Goal: Complete application form: Complete application form

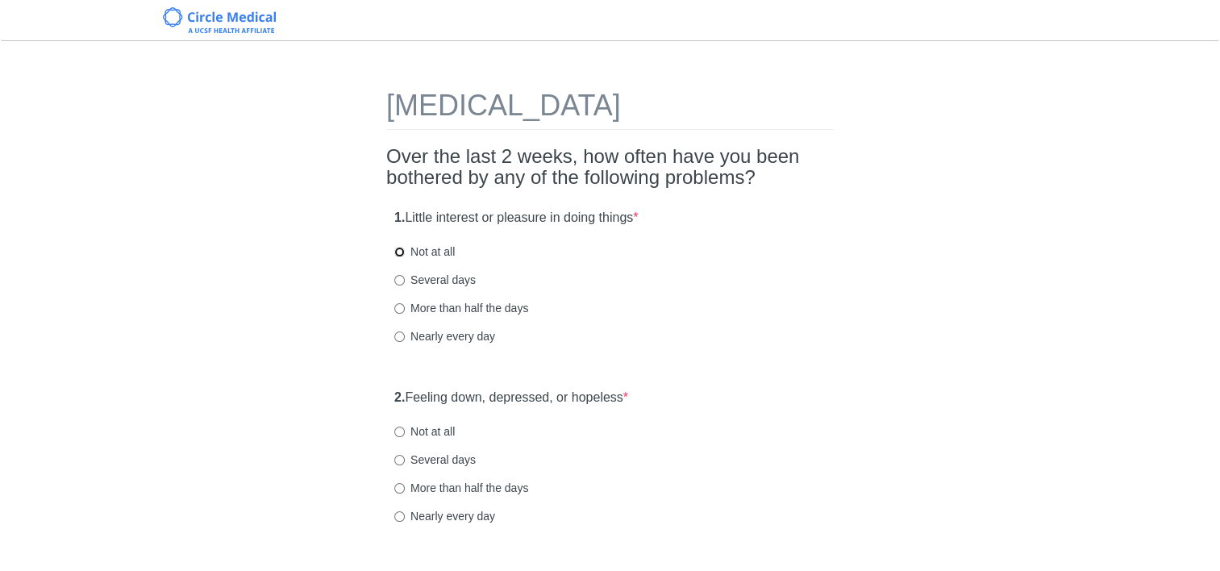
click at [401, 252] on input "Not at all" at bounding box center [399, 252] width 10 height 10
radio input "true"
click at [398, 431] on input "Not at all" at bounding box center [399, 432] width 10 height 10
radio input "true"
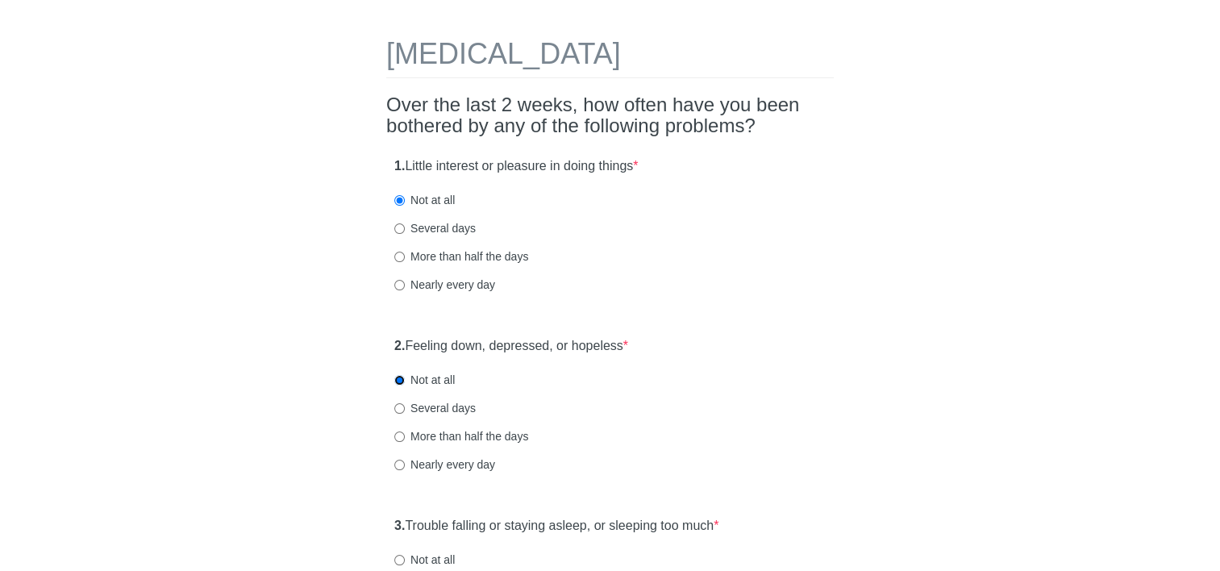
scroll to position [161, 0]
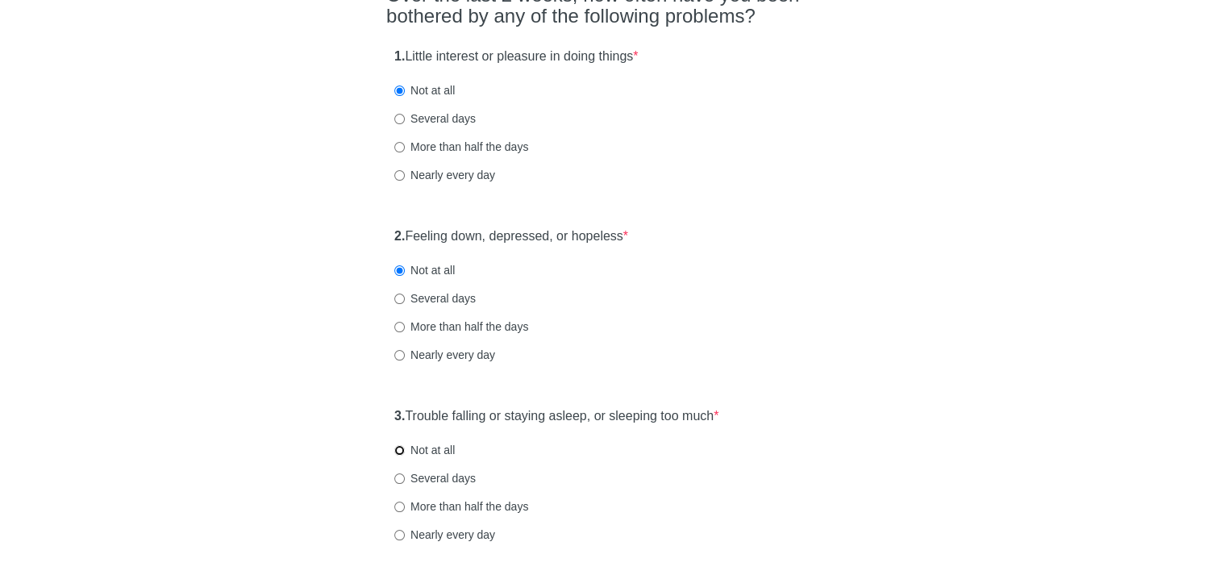
click at [402, 452] on input "Not at all" at bounding box center [399, 450] width 10 height 10
radio input "true"
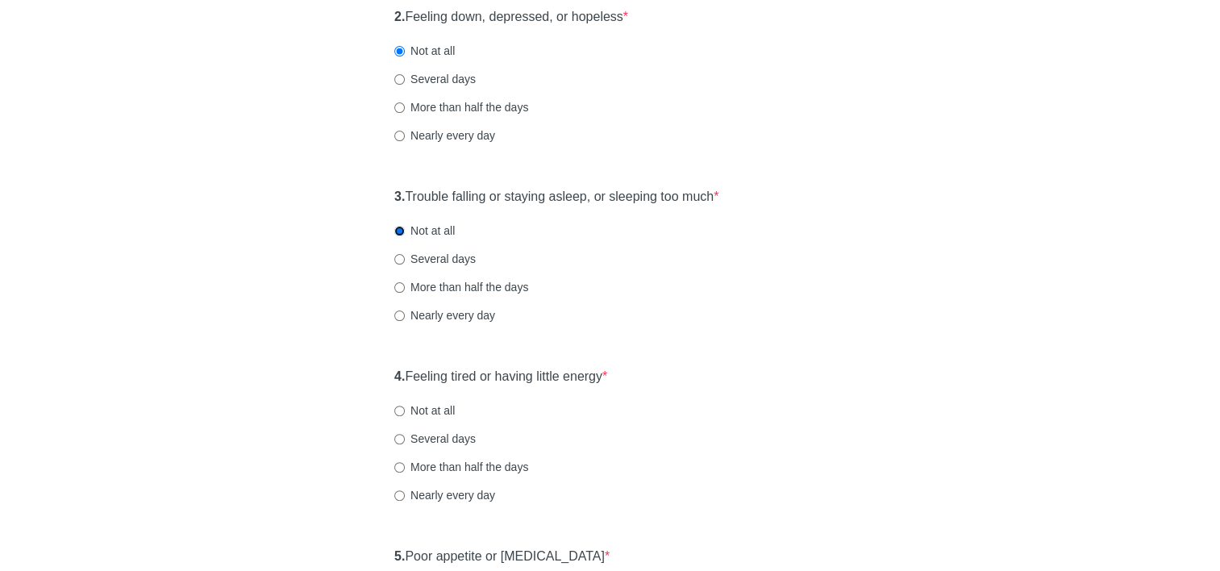
scroll to position [484, 0]
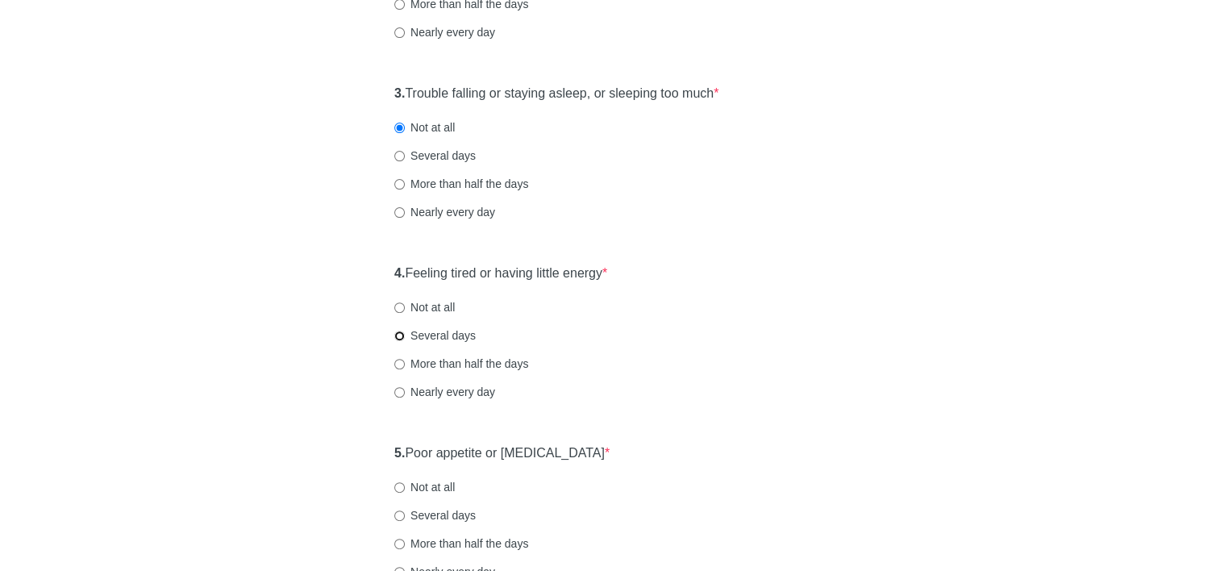
click at [397, 338] on input "Several days" at bounding box center [399, 336] width 10 height 10
radio input "true"
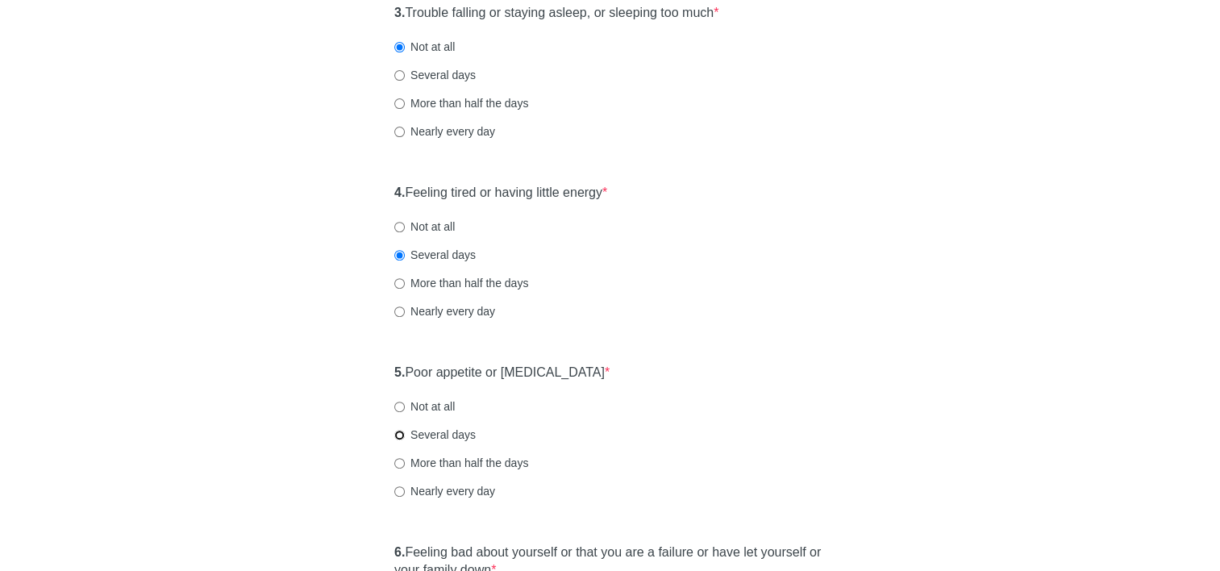
drag, startPoint x: 398, startPoint y: 434, endPoint x: 561, endPoint y: 452, distance: 163.8
click at [399, 434] on input "Several days" at bounding box center [399, 435] width 10 height 10
radio input "true"
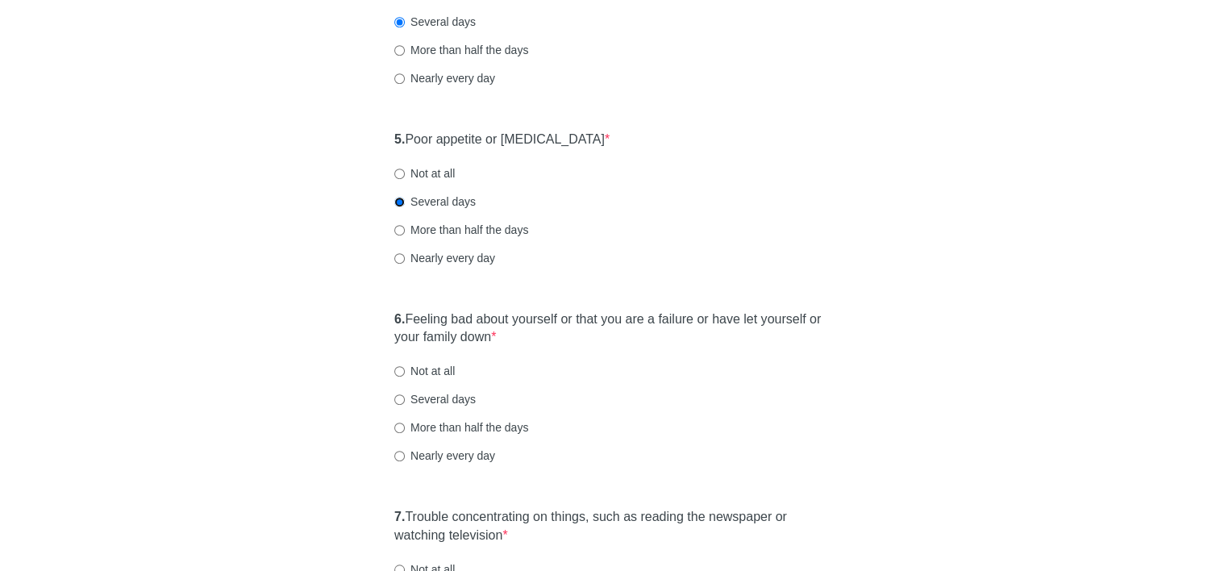
scroll to position [806, 0]
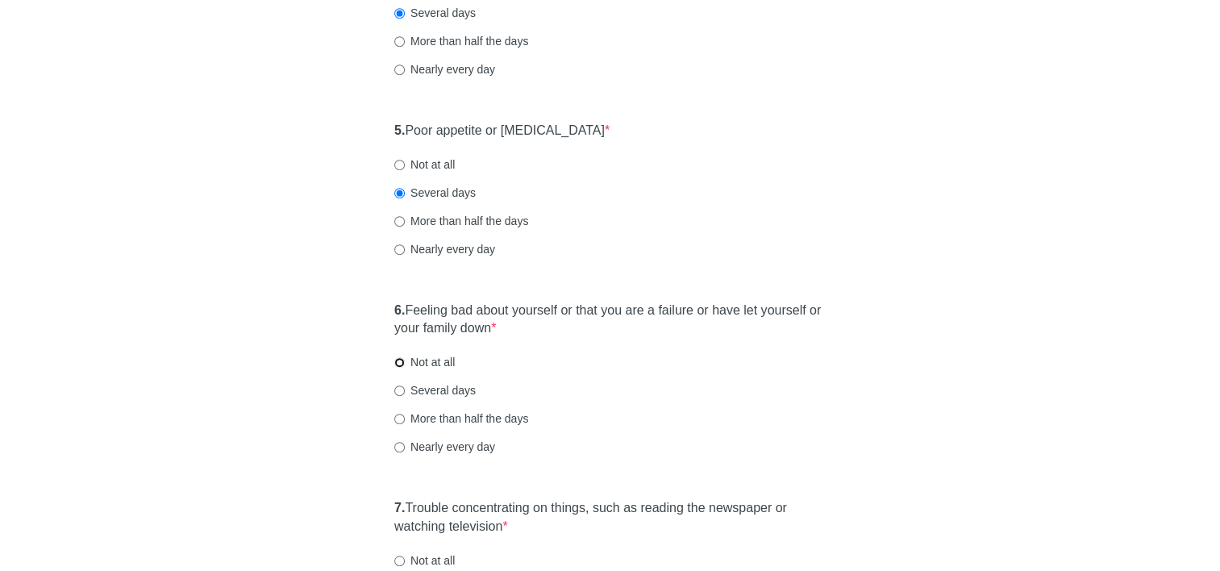
click at [400, 362] on input "Not at all" at bounding box center [399, 362] width 10 height 10
radio input "true"
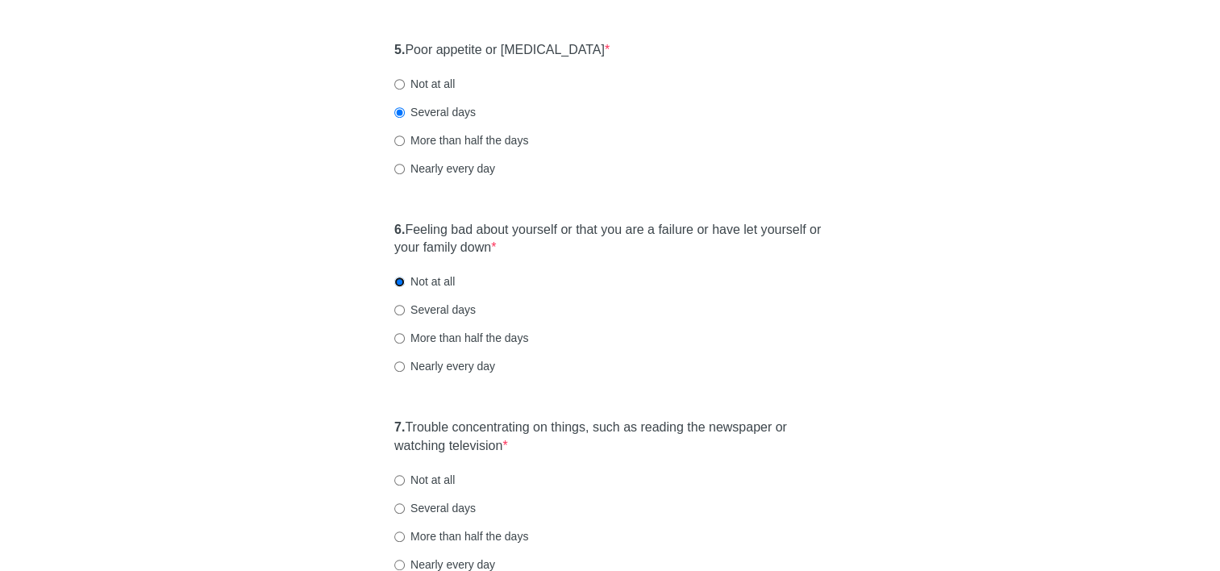
scroll to position [968, 0]
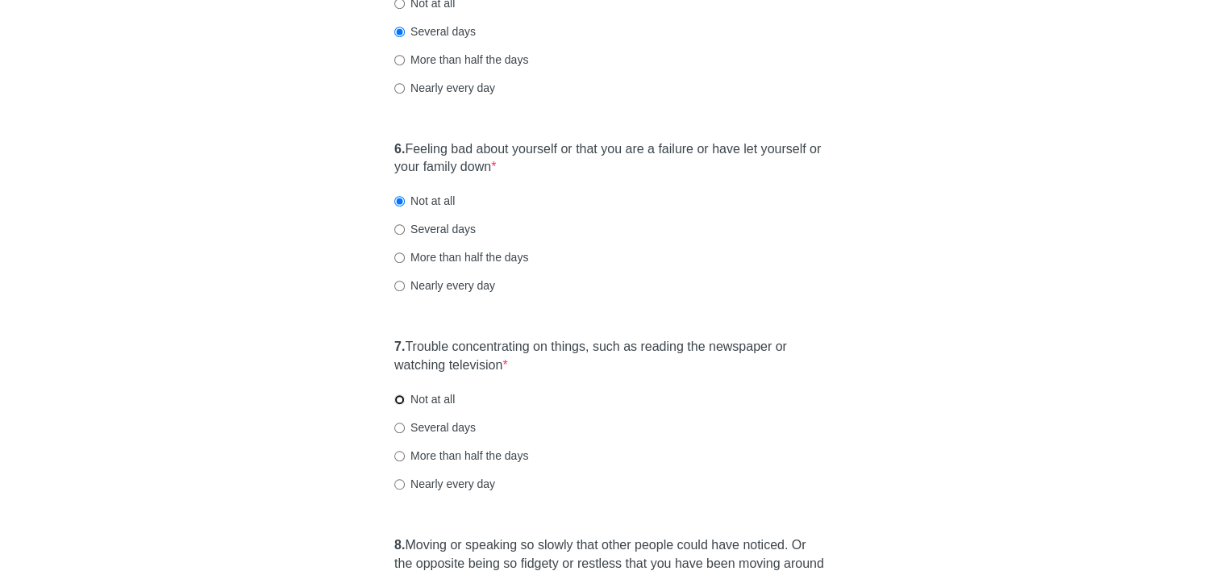
click at [403, 400] on input "Not at all" at bounding box center [399, 399] width 10 height 10
radio input "true"
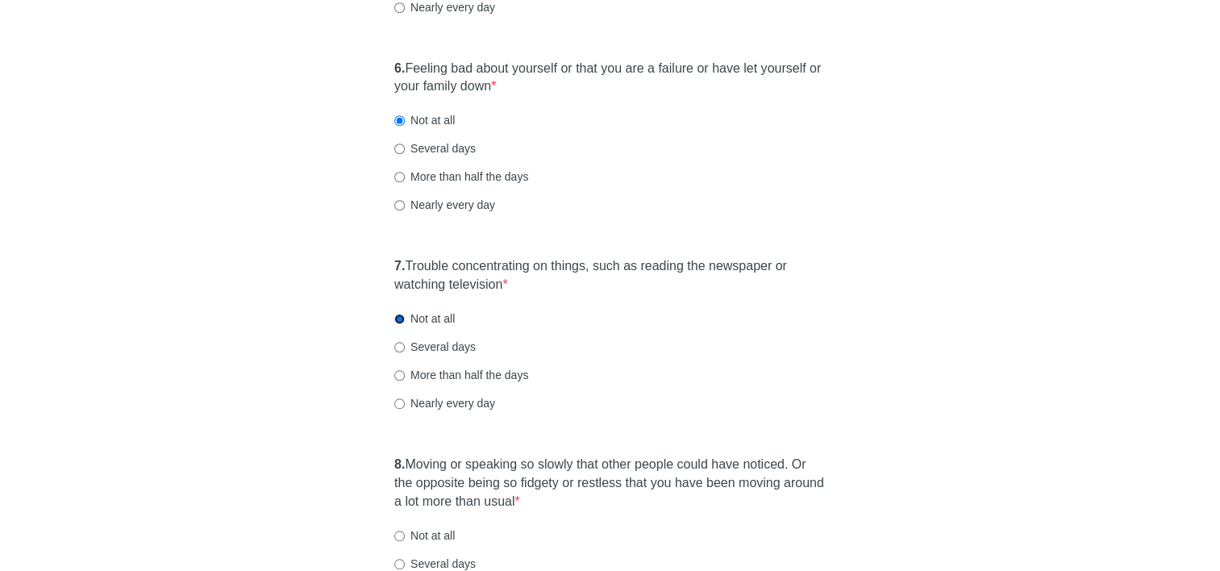
scroll to position [1129, 0]
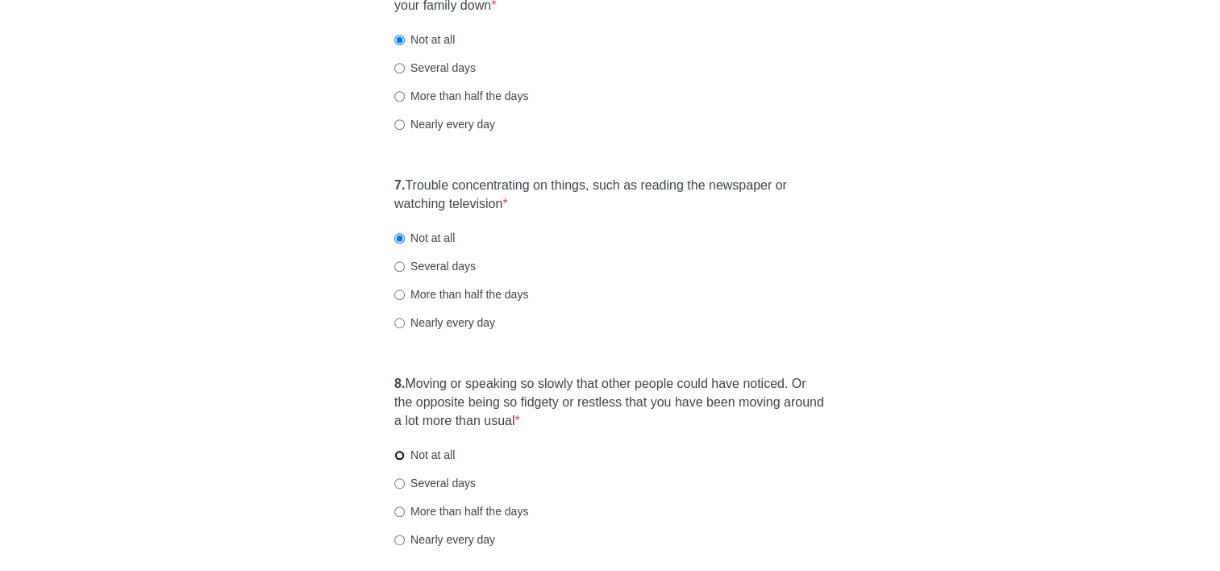
click at [403, 455] on input "Not at all" at bounding box center [399, 455] width 10 height 10
radio input "true"
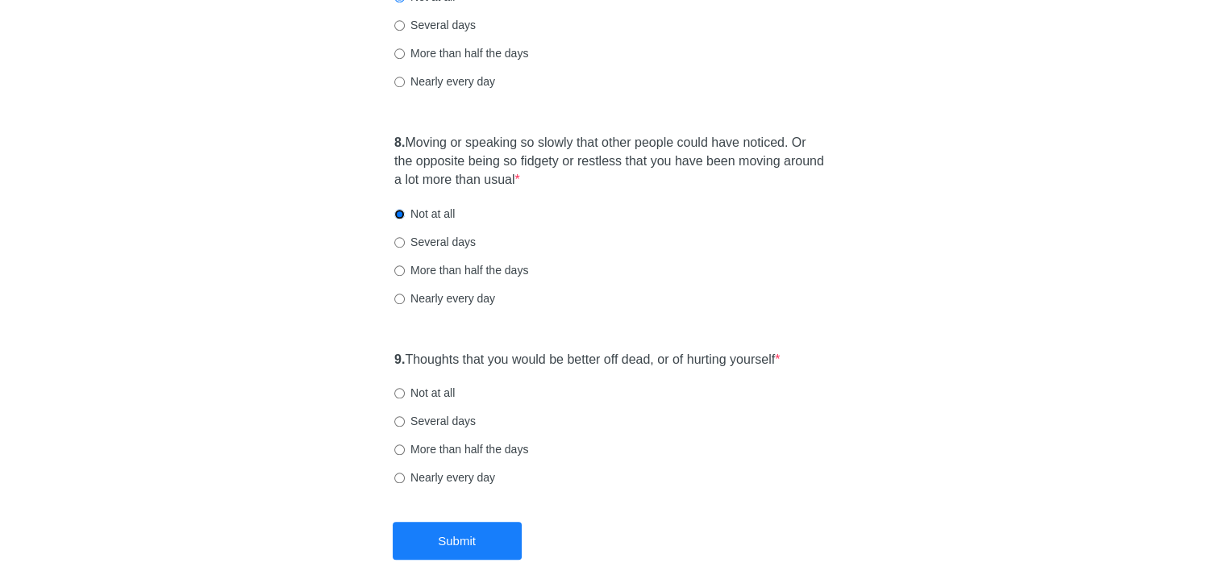
scroll to position [1371, 0]
click at [402, 393] on input "Not at all" at bounding box center [399, 392] width 10 height 10
radio input "true"
click at [448, 531] on button "Submit" at bounding box center [457, 540] width 129 height 38
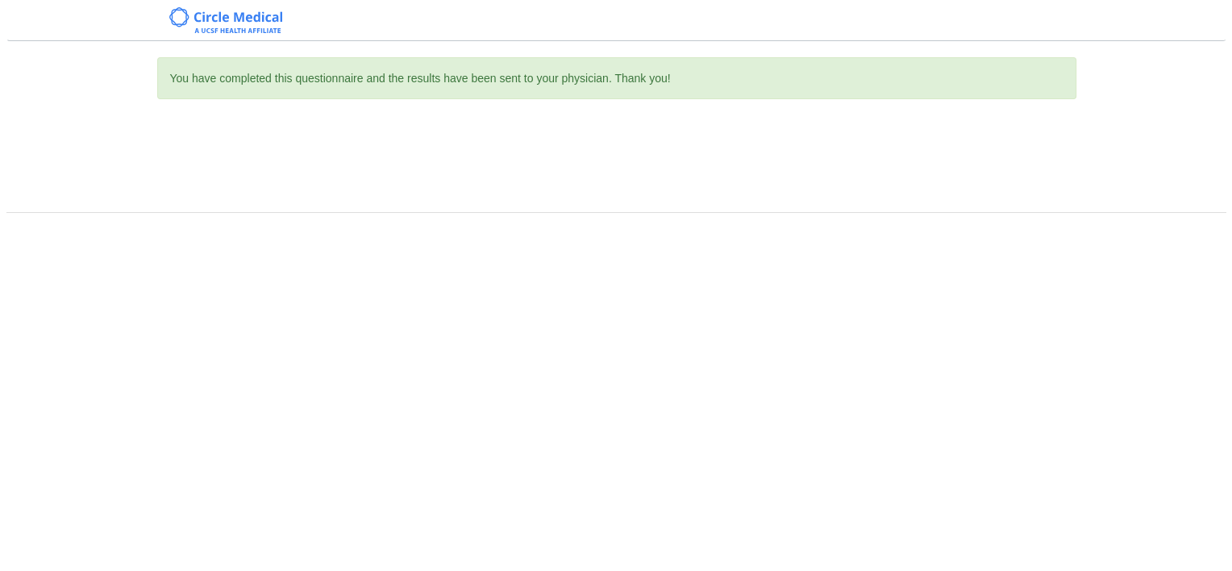
scroll to position [0, 0]
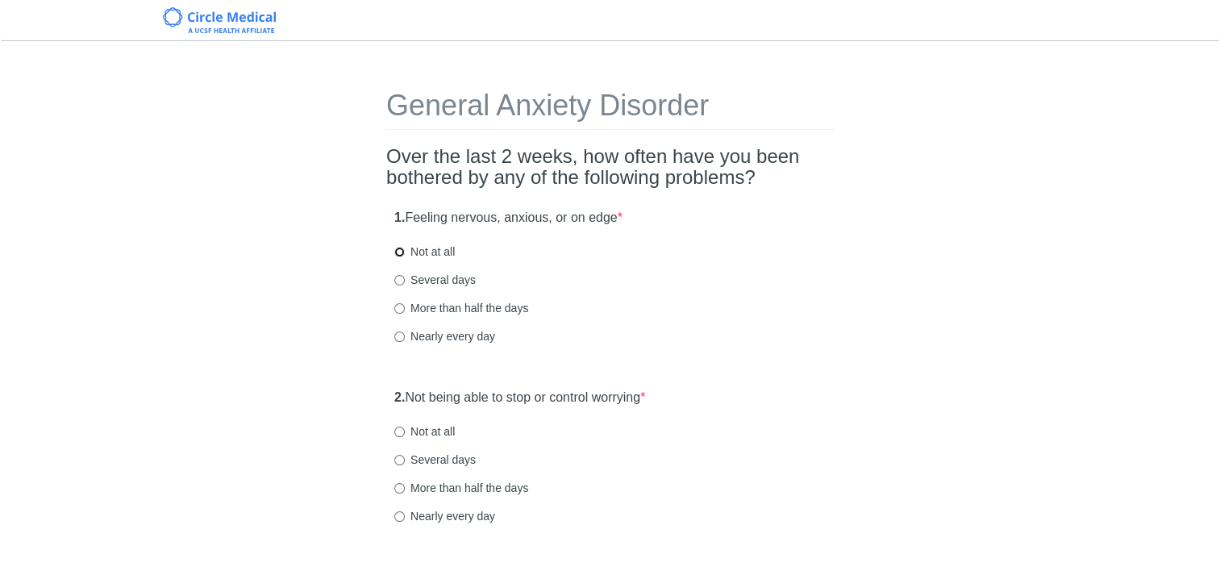
click at [398, 250] on input "Not at all" at bounding box center [399, 252] width 10 height 10
radio input "true"
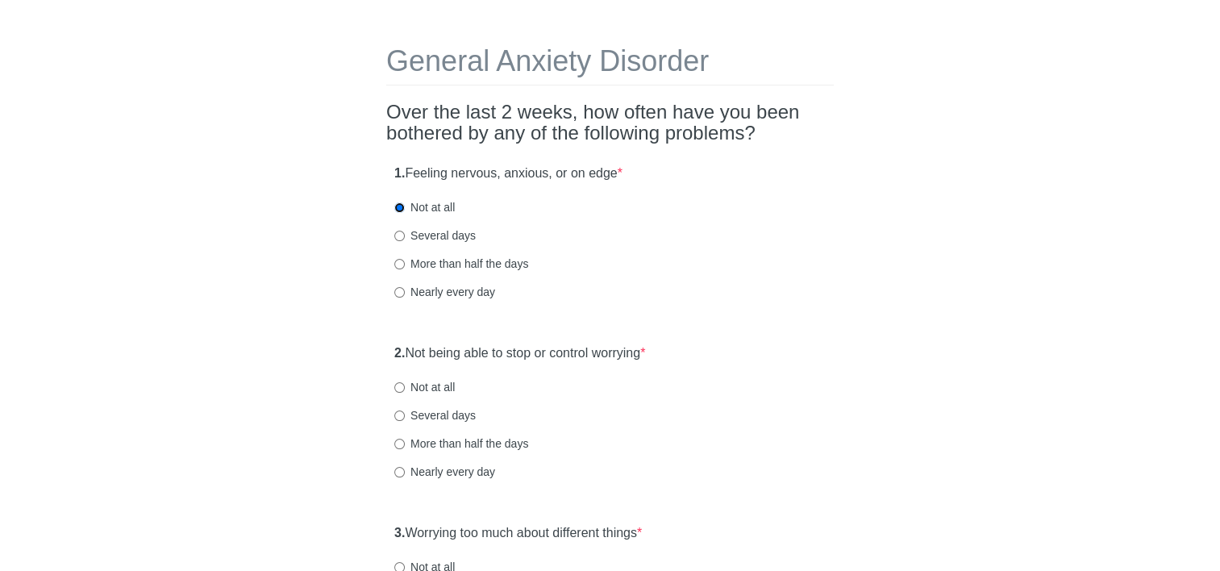
scroll to position [81, 0]
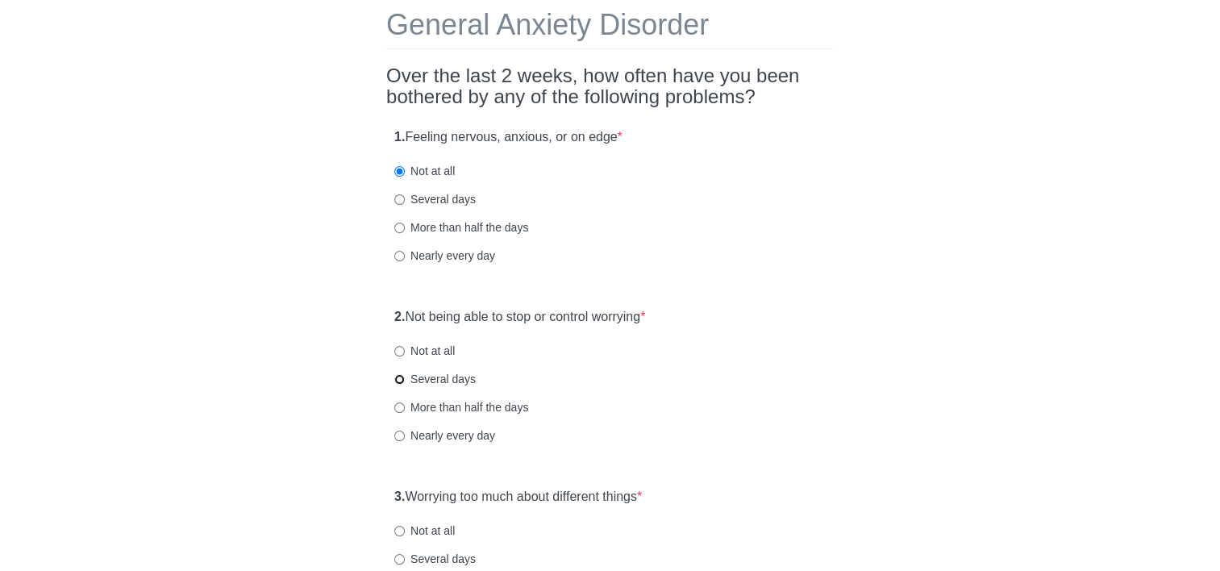
click at [397, 381] on input "Several days" at bounding box center [399, 379] width 10 height 10
radio input "true"
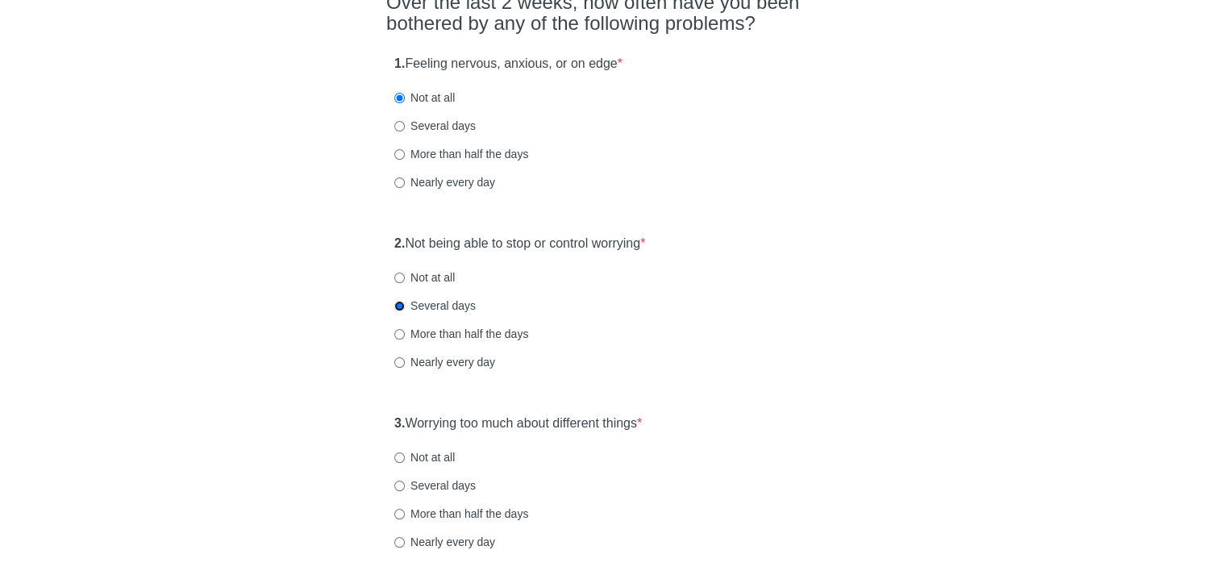
scroll to position [242, 0]
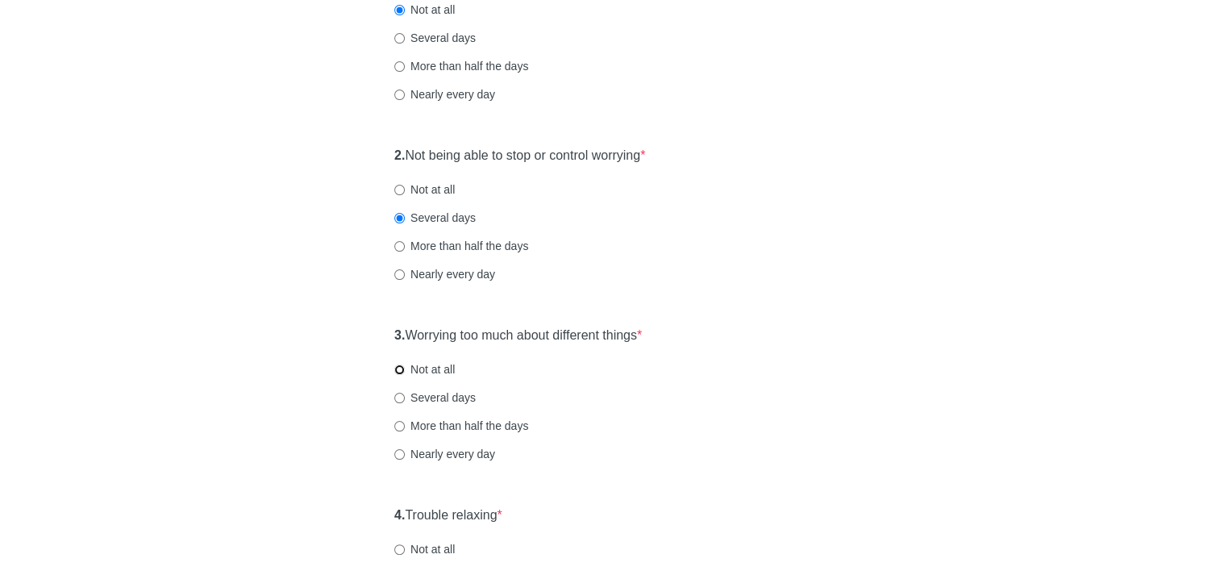
click at [399, 372] on input "Not at all" at bounding box center [399, 369] width 10 height 10
radio input "true"
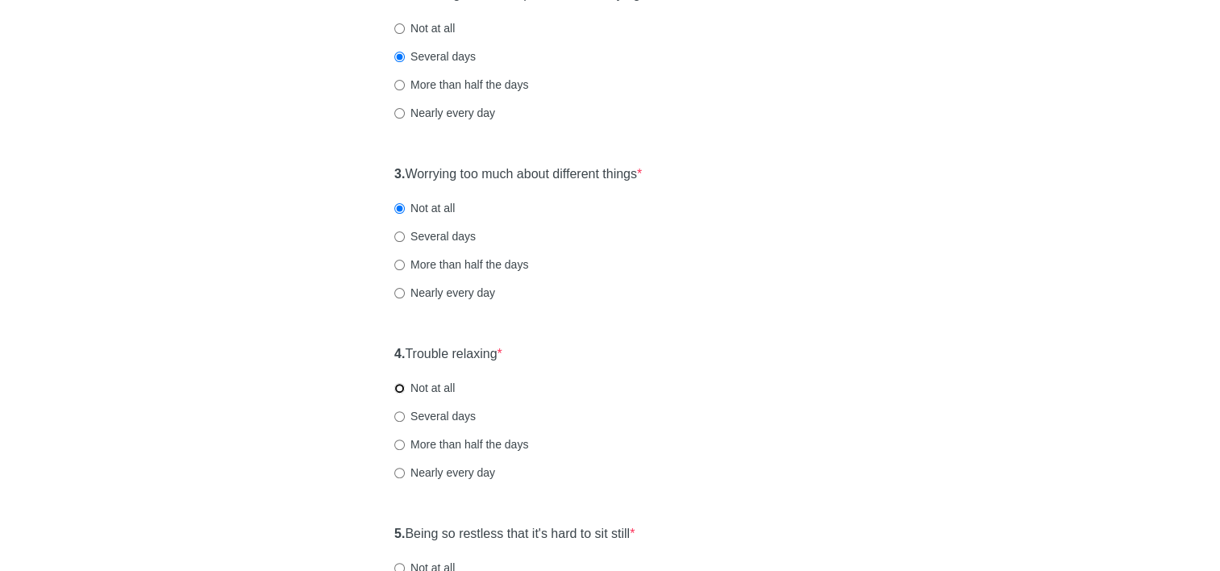
click at [400, 388] on input "Not at all" at bounding box center [399, 388] width 10 height 10
radio input "true"
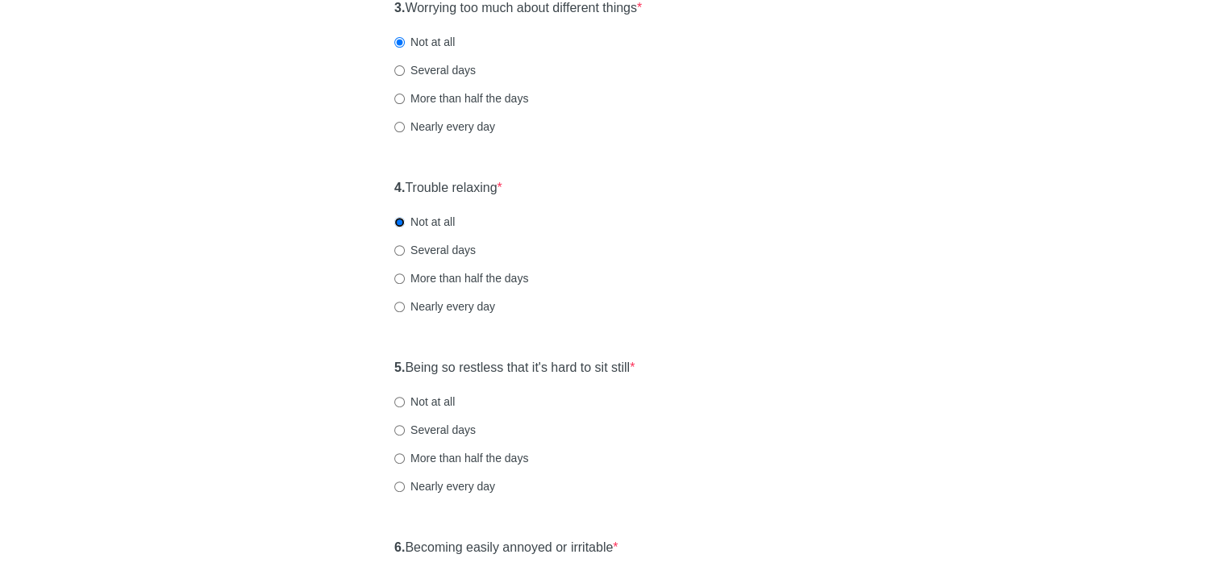
scroll to position [645, 0]
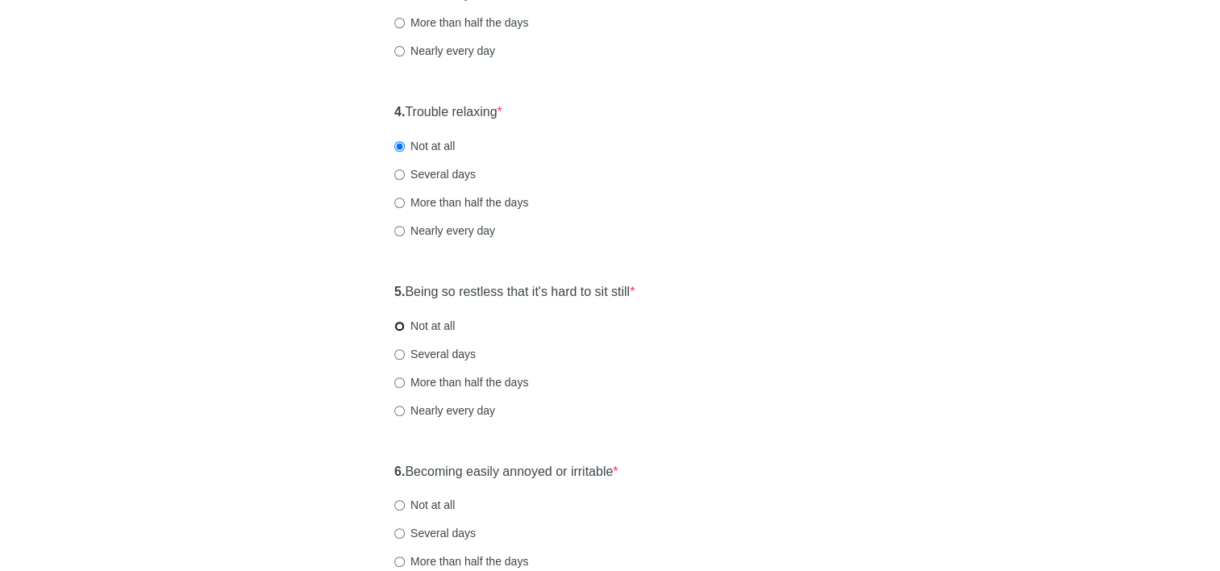
click at [402, 326] on input "Not at all" at bounding box center [399, 326] width 10 height 10
radio input "true"
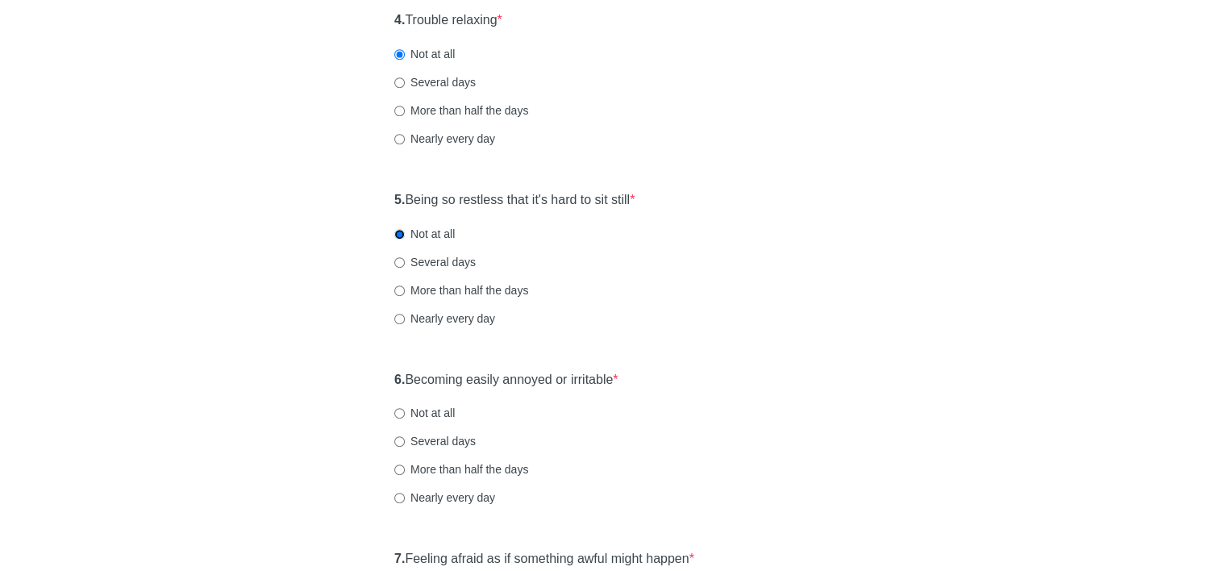
scroll to position [806, 0]
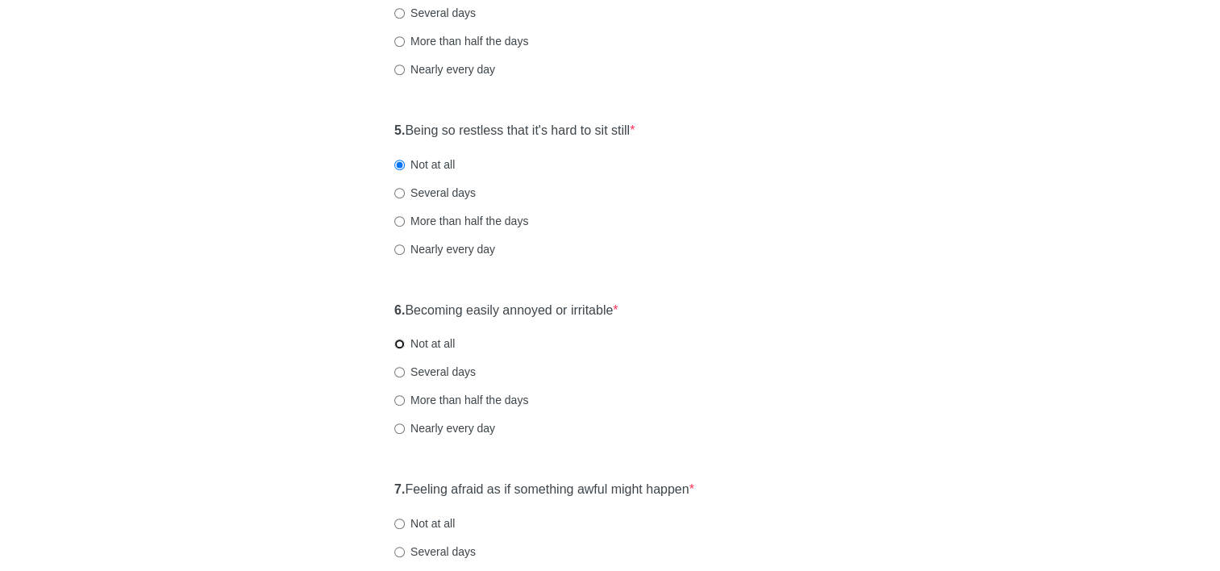
click at [402, 345] on input "Not at all" at bounding box center [399, 344] width 10 height 10
radio input "true"
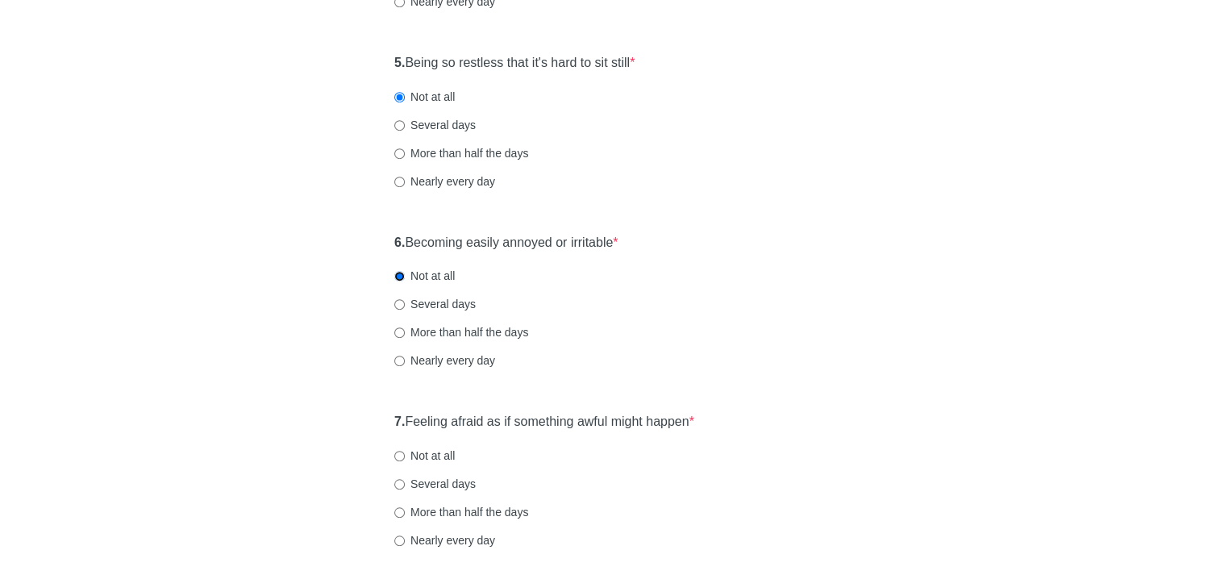
scroll to position [968, 0]
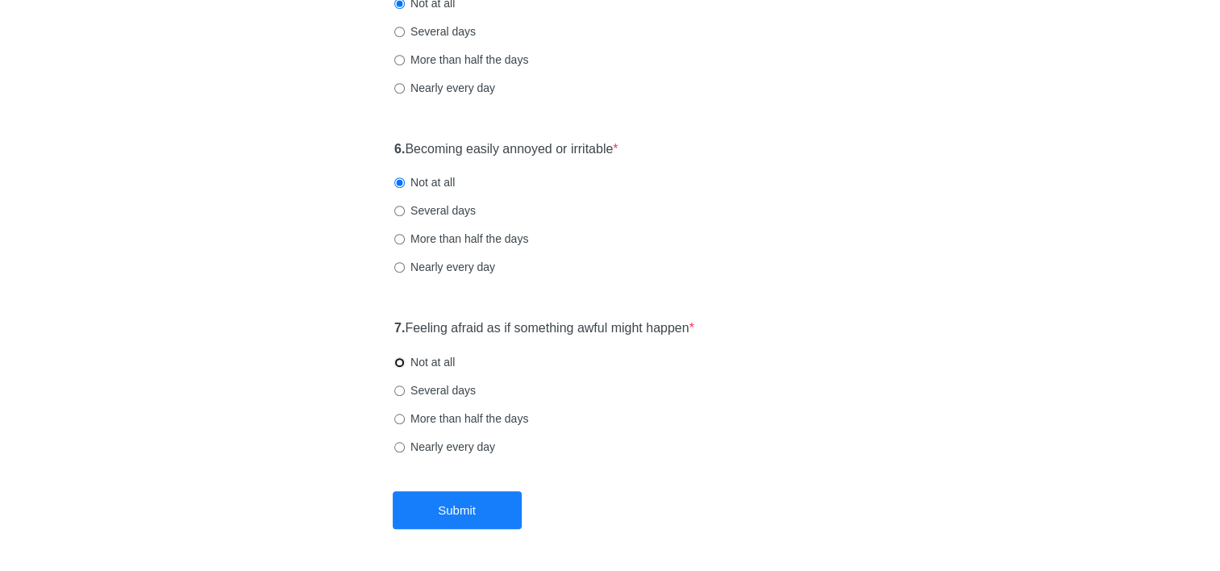
drag, startPoint x: 396, startPoint y: 361, endPoint x: 452, endPoint y: 423, distance: 82.8
click at [396, 361] on input "Not at all" at bounding box center [399, 362] width 10 height 10
radio input "true"
drag, startPoint x: 466, startPoint y: 518, endPoint x: 406, endPoint y: 479, distance: 71.6
click at [465, 518] on button "Submit" at bounding box center [457, 510] width 129 height 38
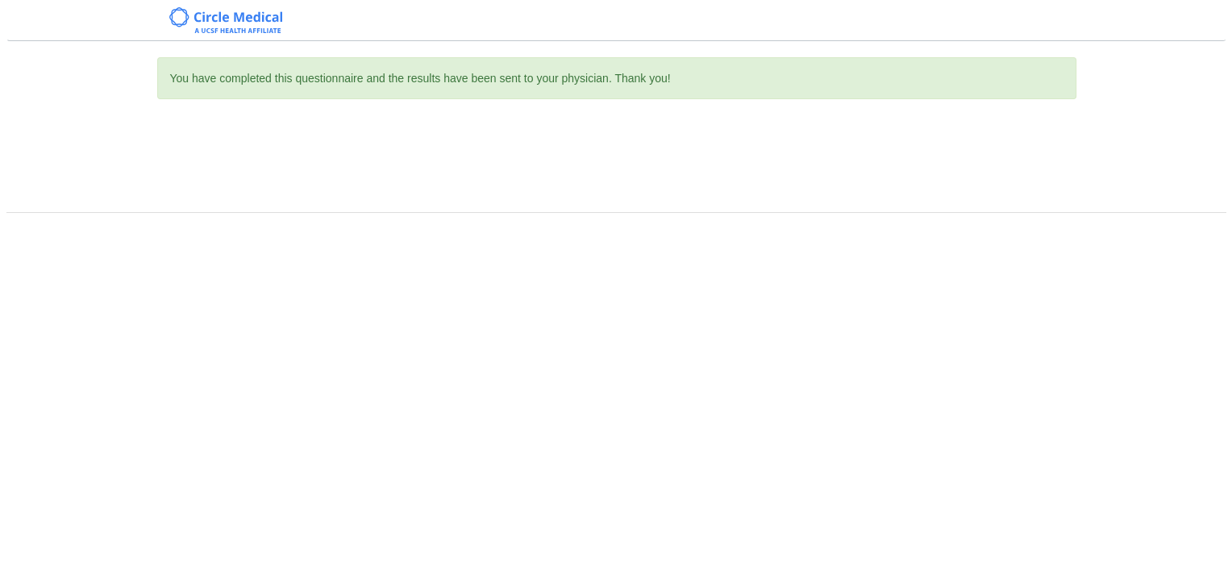
scroll to position [0, 0]
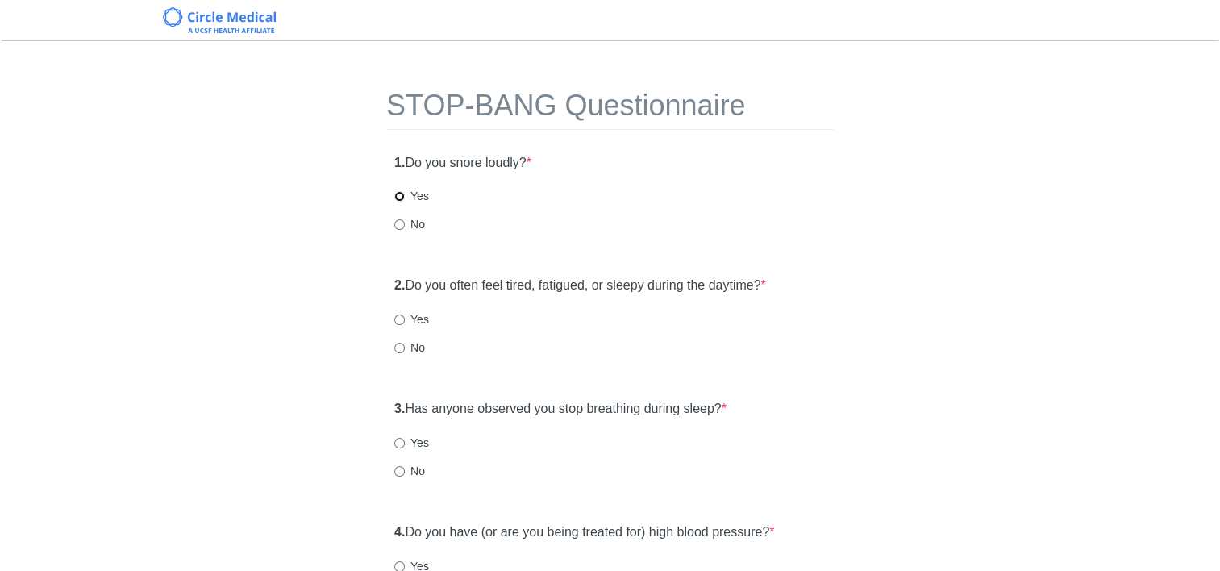
click at [400, 197] on input "Yes" at bounding box center [399, 196] width 10 height 10
radio input "true"
click at [396, 322] on input "Yes" at bounding box center [399, 319] width 10 height 10
radio input "true"
click at [402, 443] on input "Yes" at bounding box center [399, 443] width 10 height 10
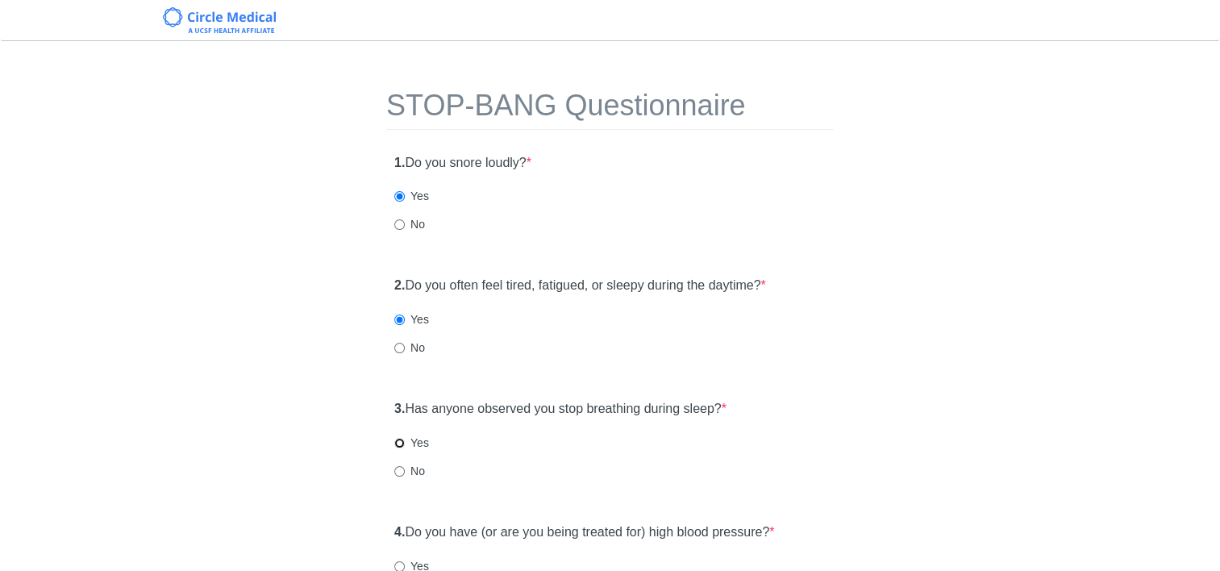
radio input "true"
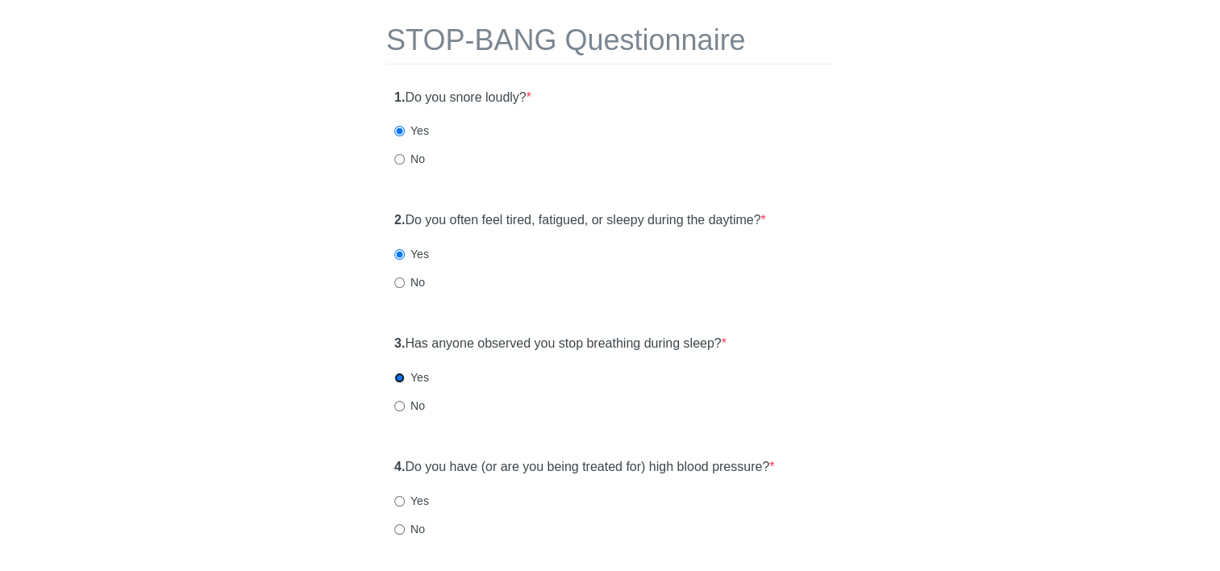
scroll to position [161, 0]
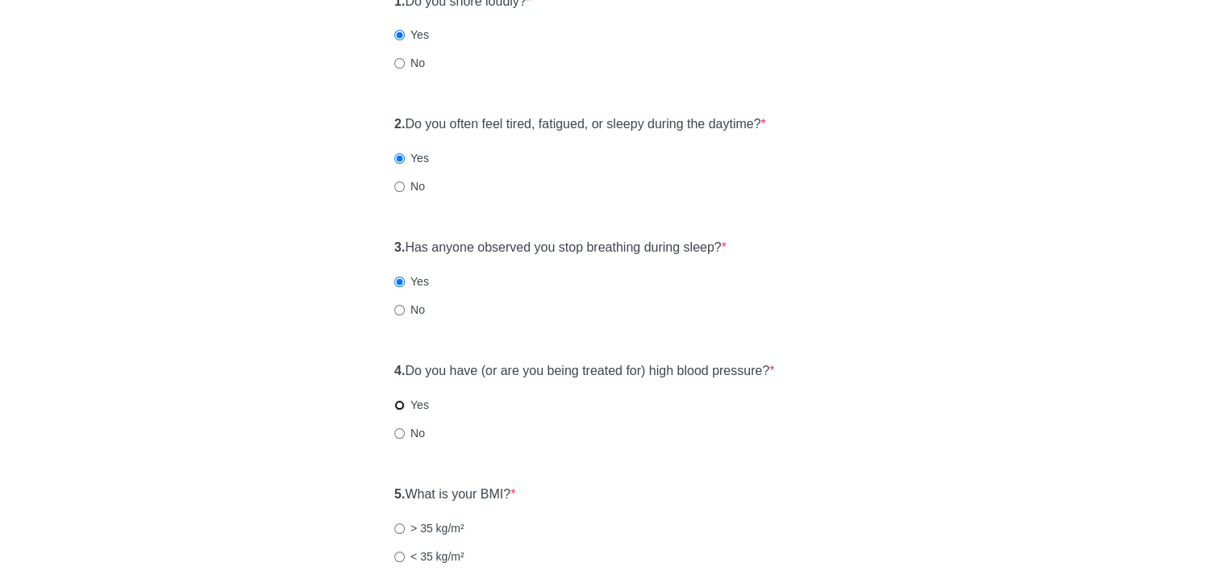
click at [396, 407] on input "Yes" at bounding box center [399, 405] width 10 height 10
radio input "true"
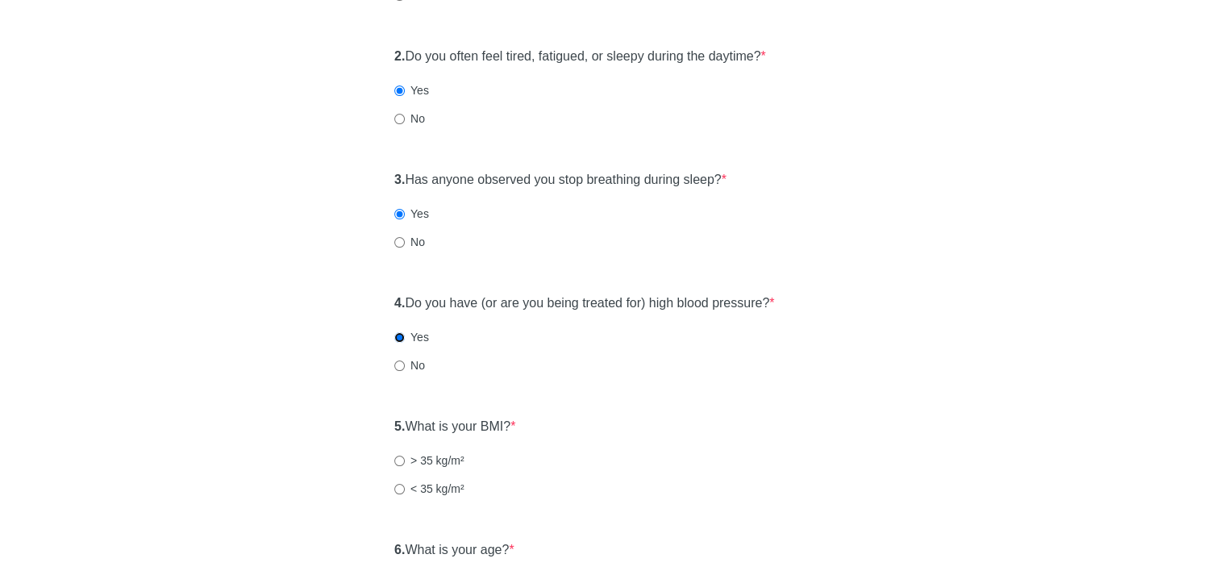
scroll to position [323, 0]
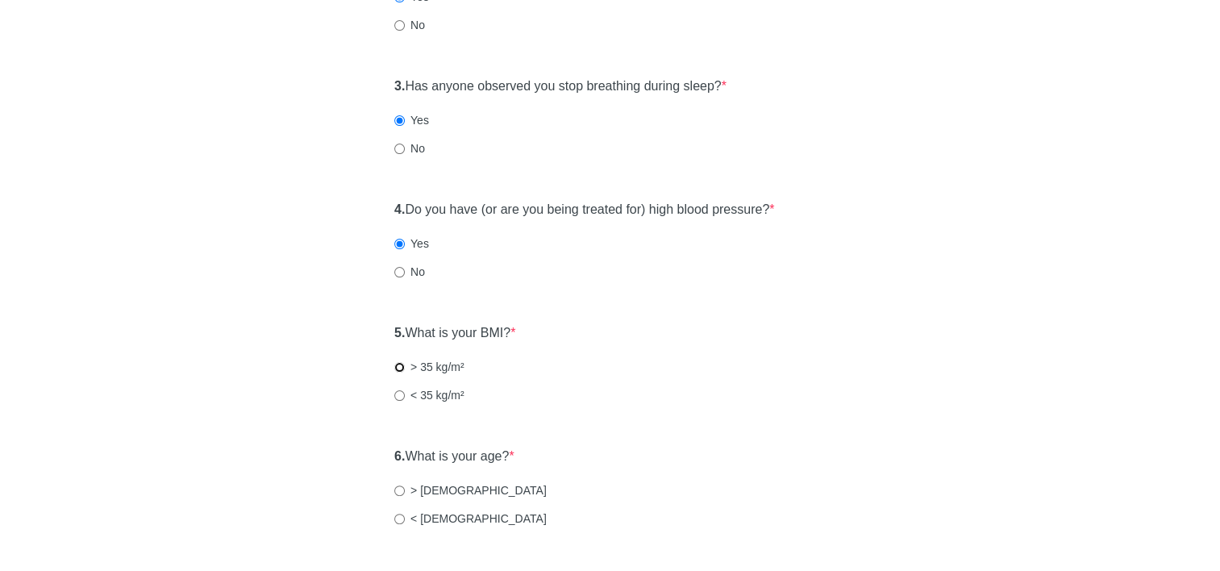
click at [403, 368] on input "> 35 kg/m²" at bounding box center [399, 367] width 10 height 10
radio input "true"
click at [397, 489] on input "> 50 years old" at bounding box center [399, 490] width 10 height 10
radio input "true"
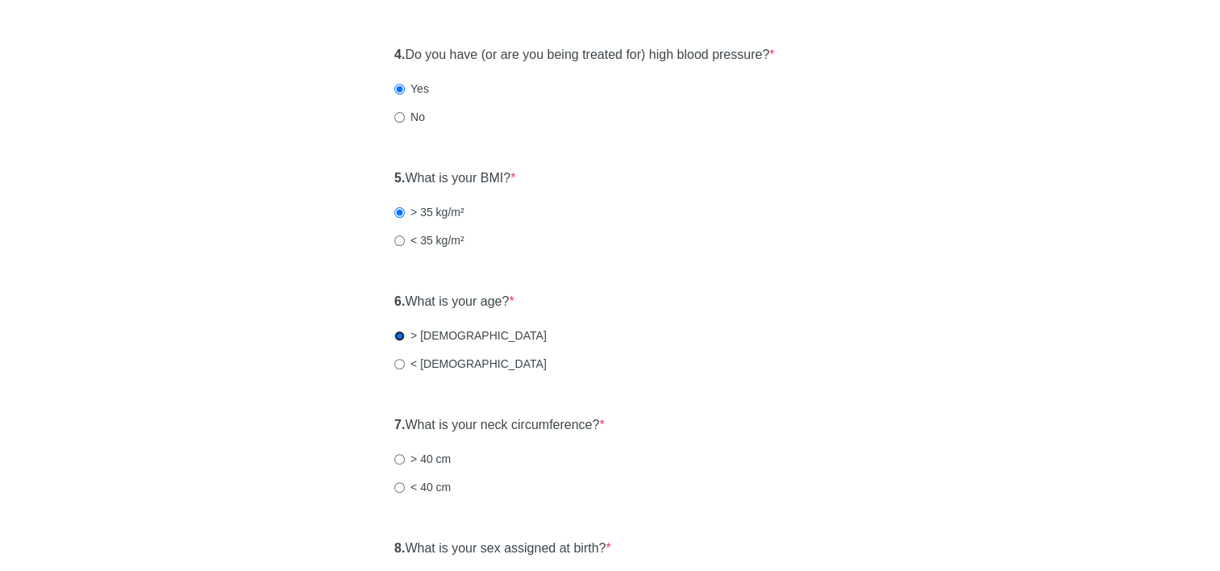
scroll to position [484, 0]
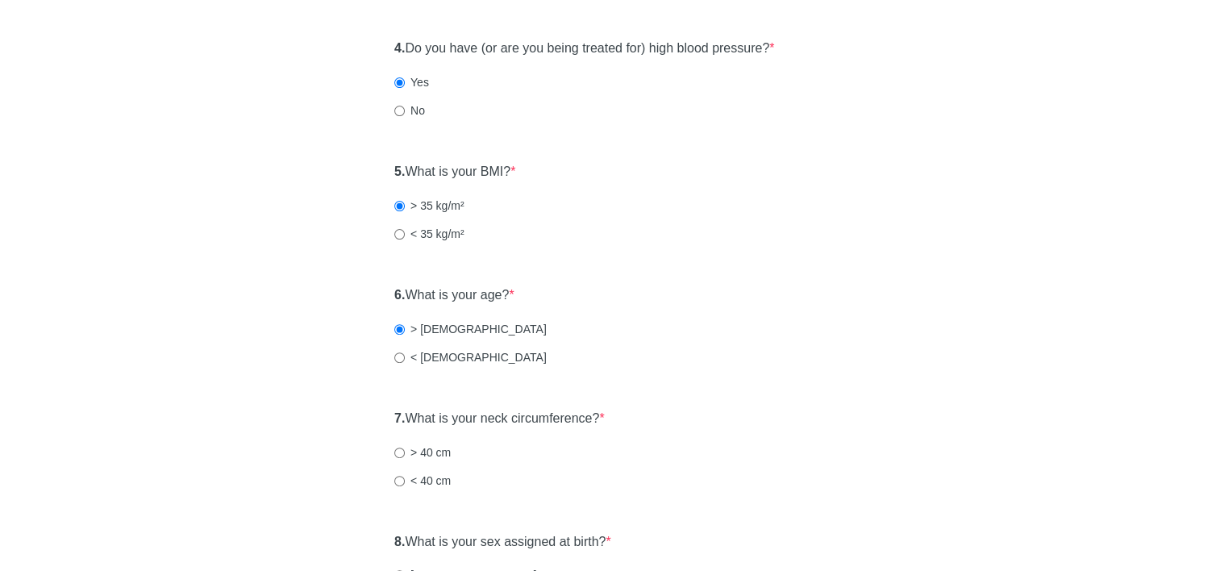
click at [406, 452] on label "> 40 cm" at bounding box center [422, 452] width 56 height 16
click at [405, 452] on input "> 40 cm" at bounding box center [399, 453] width 10 height 10
radio input "true"
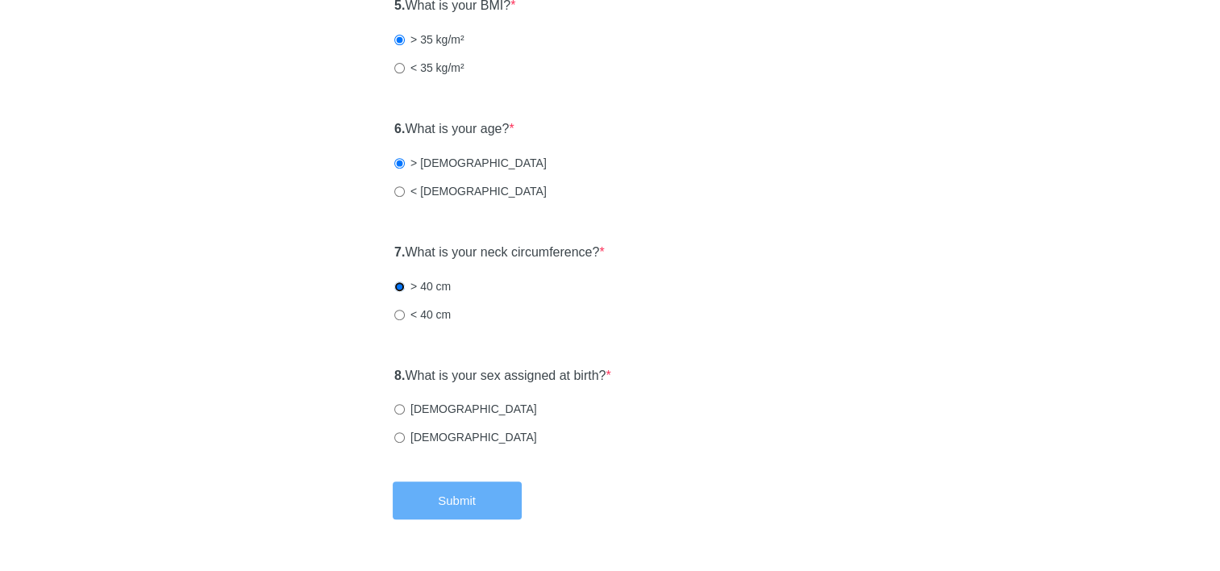
scroll to position [695, 0]
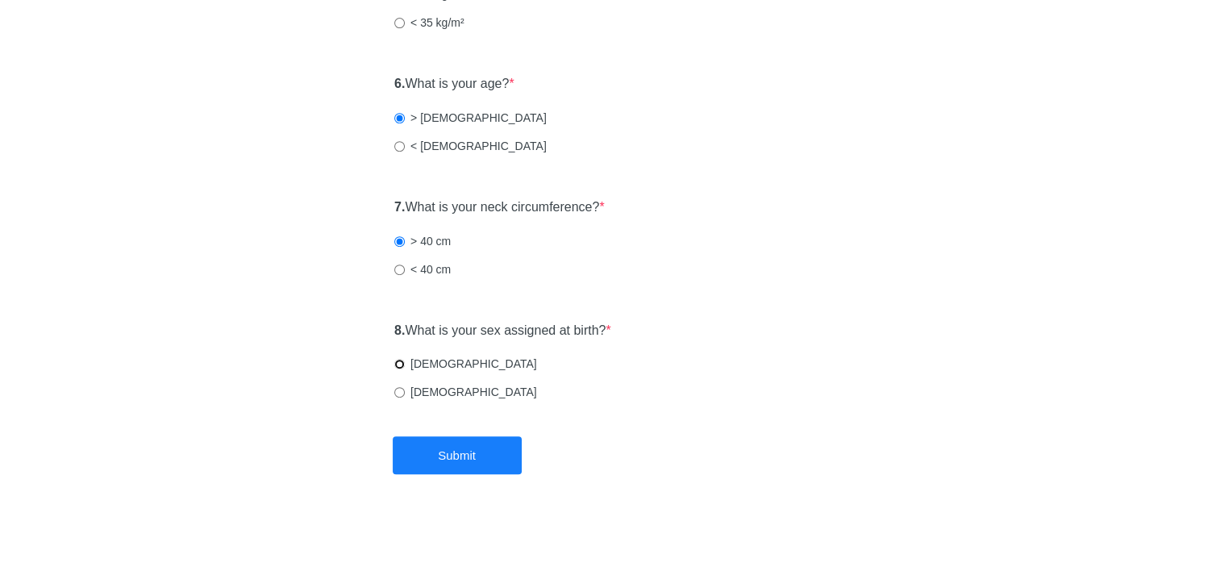
click at [400, 361] on input "Male" at bounding box center [399, 364] width 10 height 10
radio input "true"
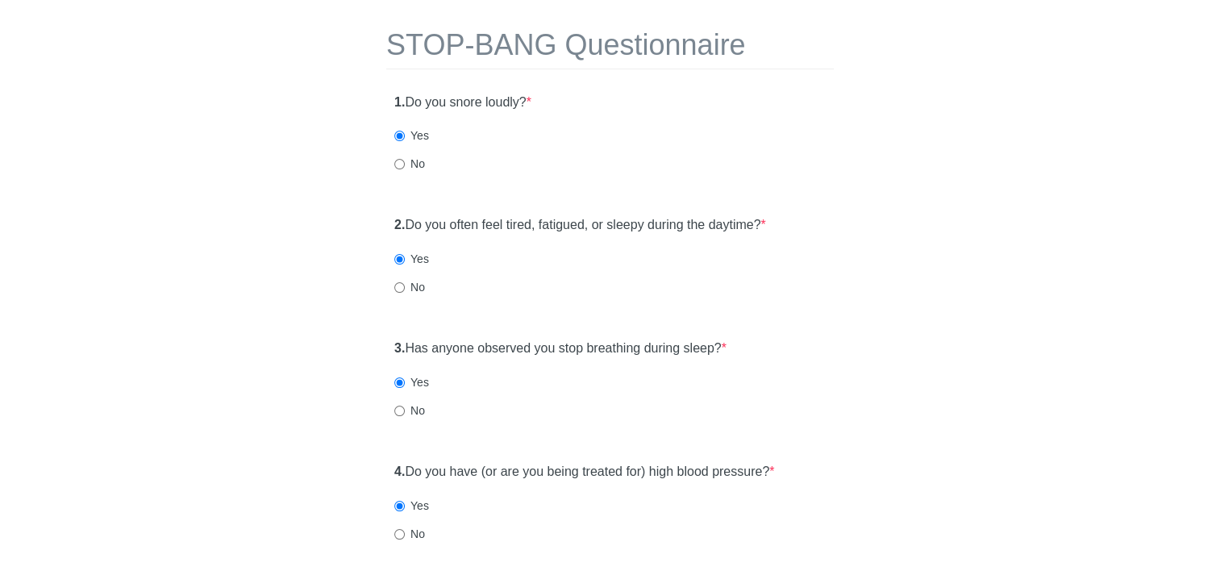
scroll to position [131, 0]
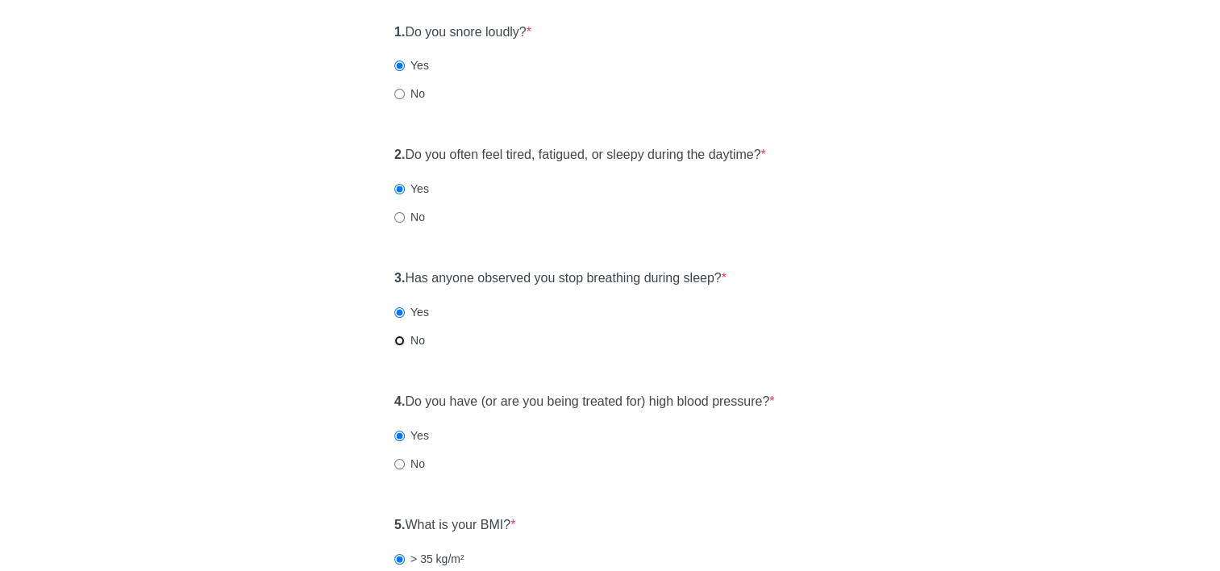
click at [402, 339] on input "No" at bounding box center [399, 340] width 10 height 10
radio input "true"
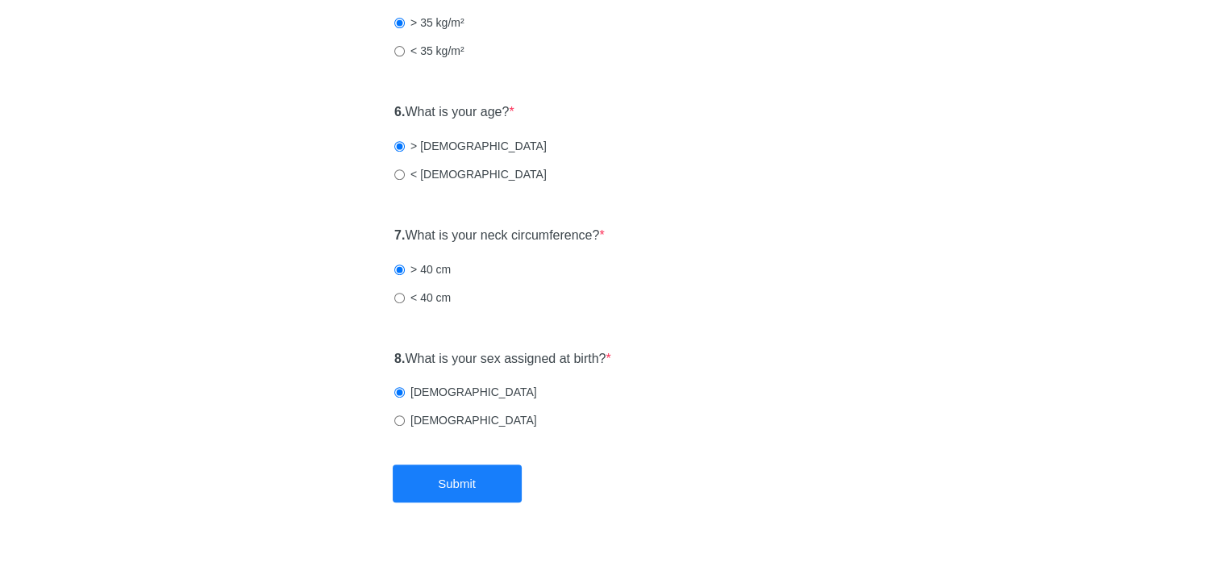
scroll to position [695, 0]
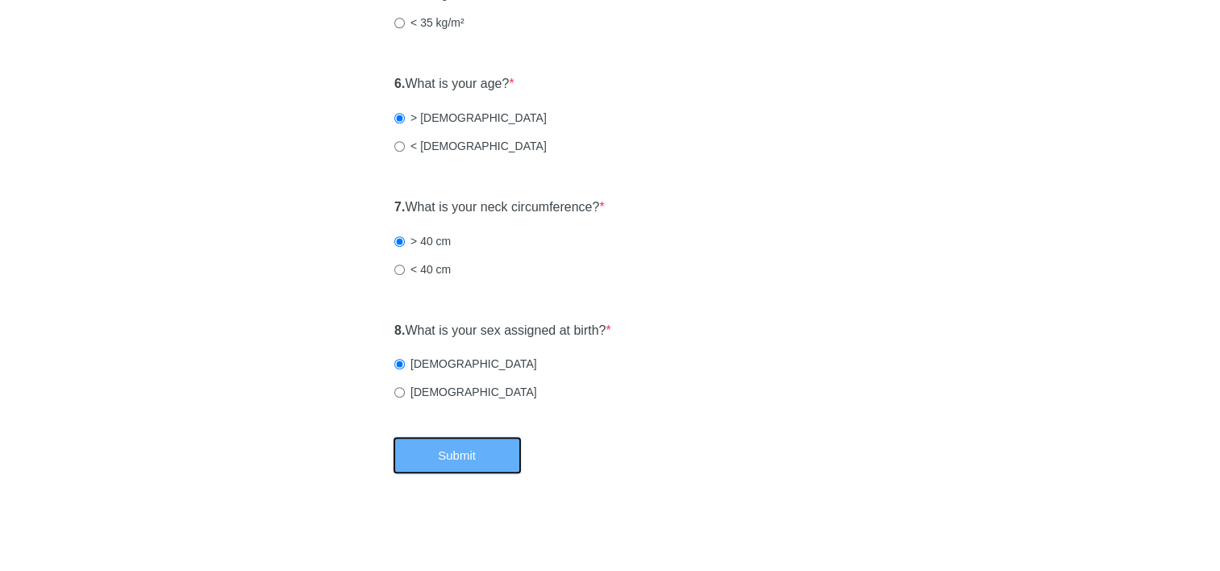
click at [435, 455] on button "Submit" at bounding box center [457, 455] width 129 height 38
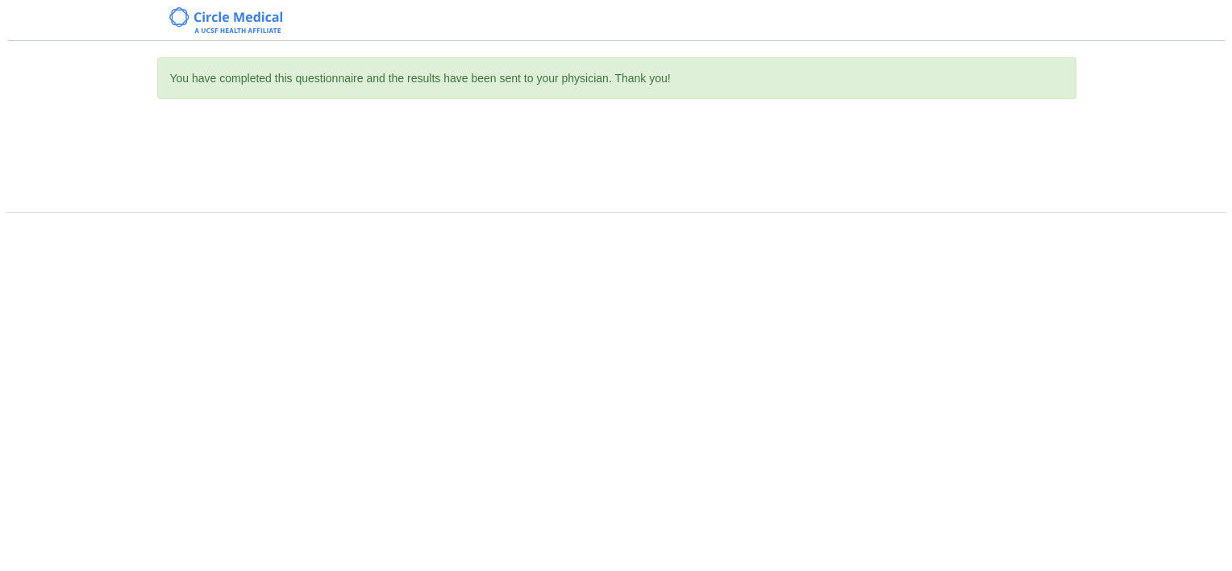
scroll to position [0, 0]
